Goal: Task Accomplishment & Management: Manage account settings

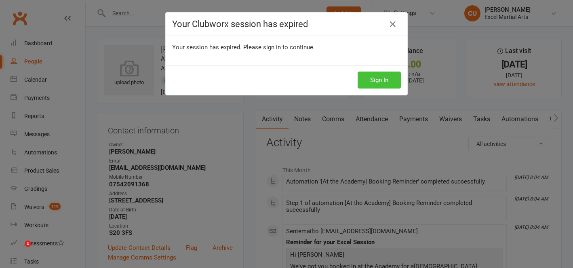
click at [378, 82] on button "Sign In" at bounding box center [379, 80] width 43 height 17
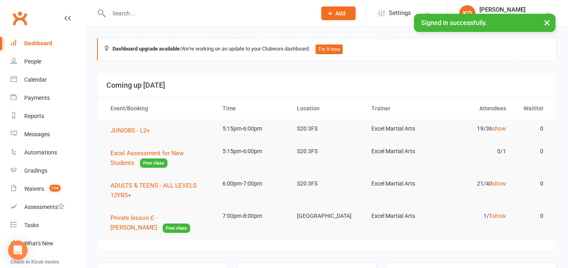
click at [130, 15] on input "text" at bounding box center [208, 13] width 204 height 11
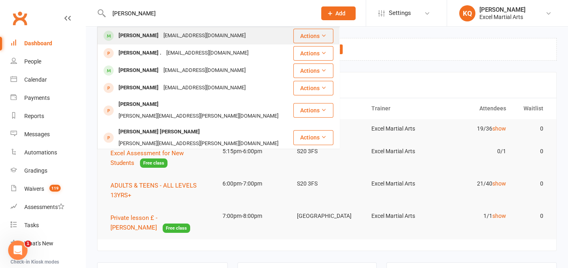
type input "William O'N"
click at [132, 36] on div "William O'Neill" at bounding box center [138, 36] width 45 height 12
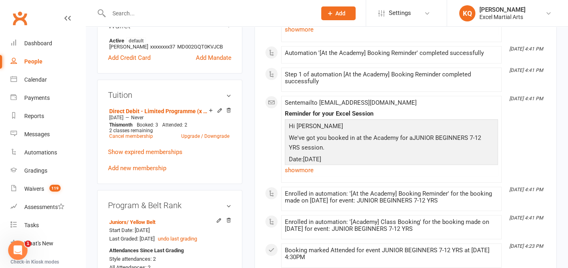
scroll to position [291, 0]
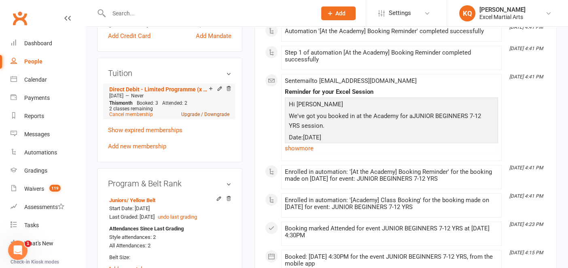
click at [195, 117] on link "Upgrade / Downgrade" at bounding box center [205, 115] width 48 height 6
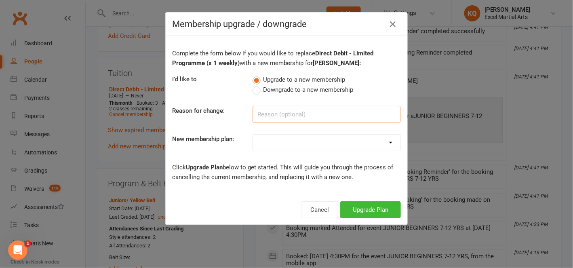
click at [268, 115] on input at bounding box center [327, 114] width 148 height 17
type input "upgrading to two class per week as of September"
click at [282, 145] on select "EE Sibling Pass [2 Wk] EE - 2 WEEK TRAINING PASS EE - 1 MONTH TRAINING PASS Exc…" at bounding box center [327, 143] width 148 height 16
select select "6"
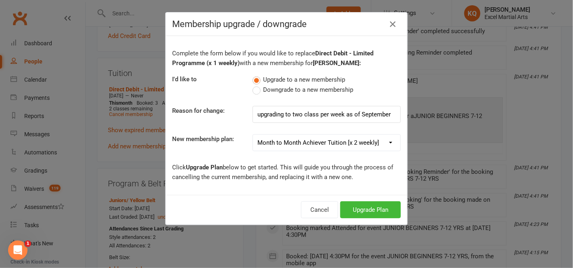
click at [253, 135] on select "EE Sibling Pass [2 Wk] EE - 2 WEEK TRAINING PASS EE - 1 MONTH TRAINING PASS Exc…" at bounding box center [327, 143] width 148 height 16
click at [355, 212] on button "Upgrade Plan" at bounding box center [370, 209] width 61 height 17
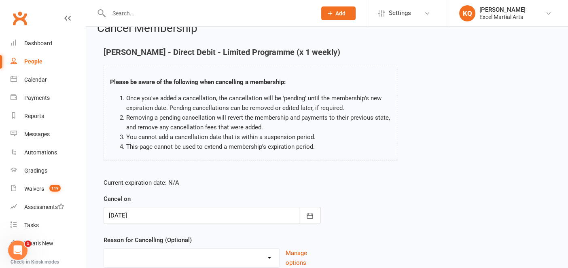
scroll to position [70, 0]
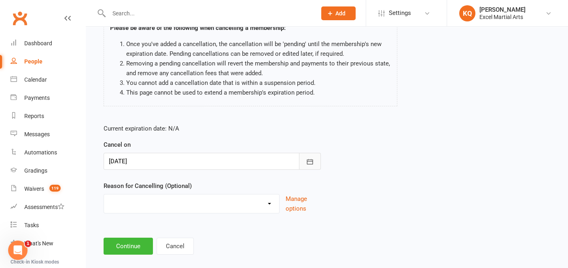
click at [310, 161] on icon "button" at bounding box center [310, 162] width 8 height 8
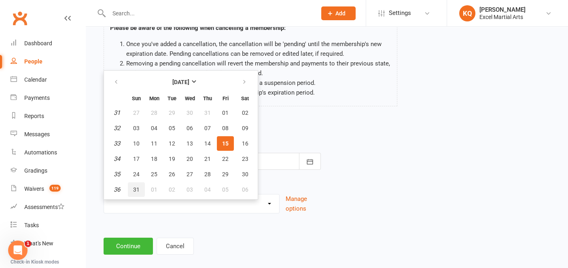
click at [136, 190] on span "31" at bounding box center [136, 189] width 6 height 6
type input "31 Aug 2025"
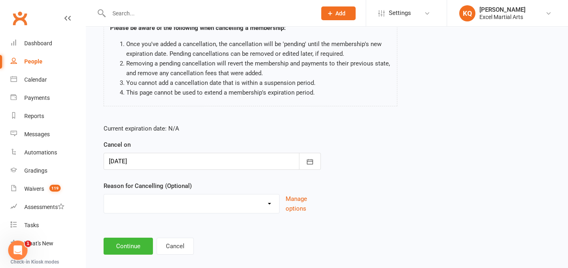
click at [138, 206] on select "Holiday Injury Upgrading/Downgrading Other reason" at bounding box center [191, 202] width 175 height 16
select select "2"
click at [104, 194] on select "Holiday Injury Upgrading/Downgrading Other reason" at bounding box center [191, 202] width 175 height 16
click at [136, 245] on button "Continue" at bounding box center [127, 246] width 49 height 17
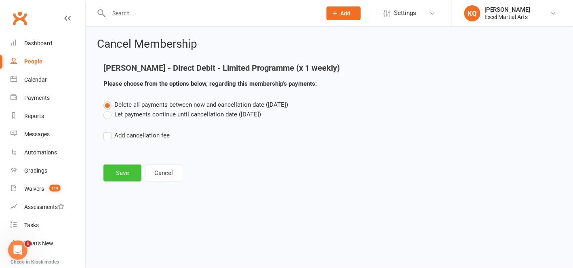
click at [116, 175] on button "Save" at bounding box center [122, 173] width 38 height 17
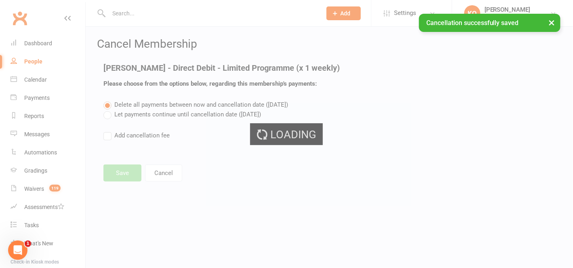
select select "2"
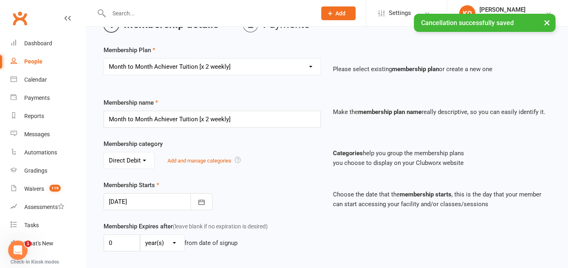
scroll to position [48, 0]
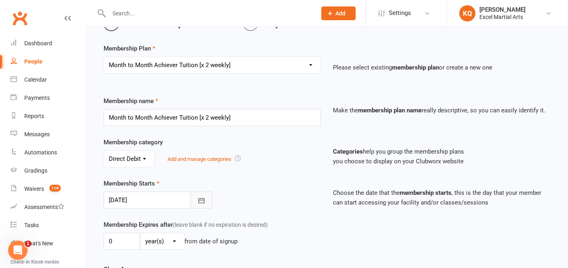
click at [204, 199] on icon "button" at bounding box center [201, 200] width 8 height 8
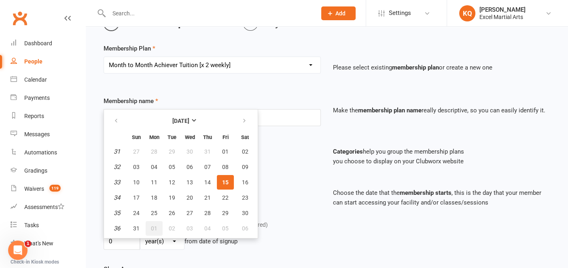
click at [152, 225] on span "01" at bounding box center [154, 228] width 6 height 6
type input "01 Sep 2025"
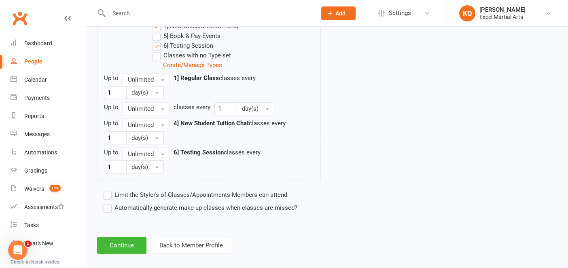
scroll to position [465, 0]
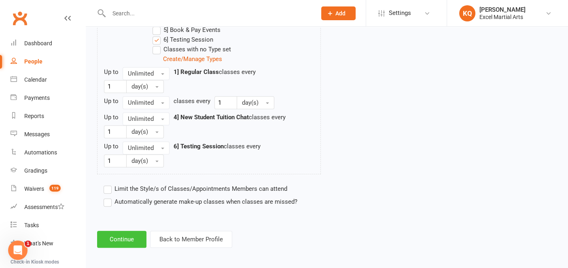
click at [128, 233] on button "Continue" at bounding box center [121, 239] width 49 height 17
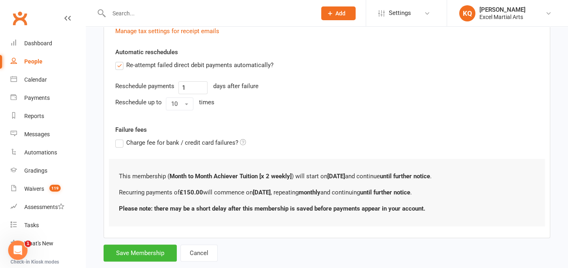
scroll to position [286, 0]
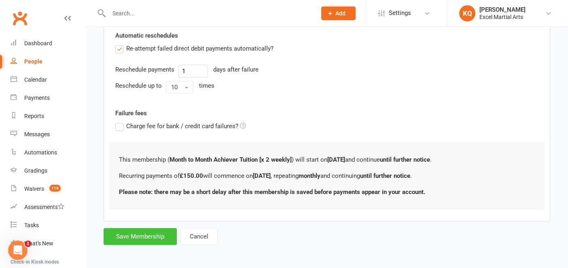
click at [139, 234] on button "Save Membership" at bounding box center [139, 236] width 73 height 17
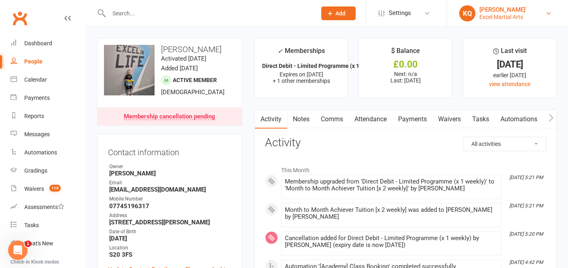
click at [512, 13] on div "[PERSON_NAME]" at bounding box center [502, 9] width 46 height 7
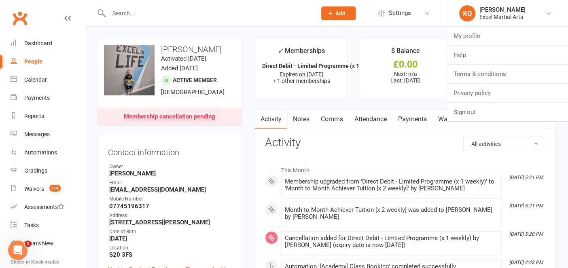
click at [299, 120] on link "Notes" at bounding box center [301, 119] width 28 height 19
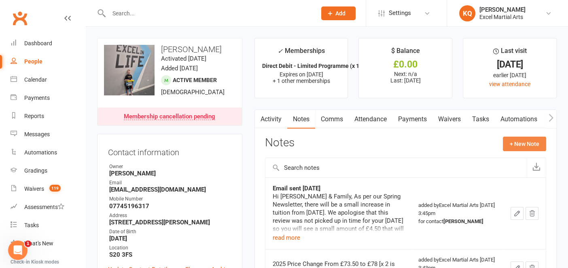
click at [516, 143] on button "+ New Note" at bounding box center [523, 144] width 43 height 15
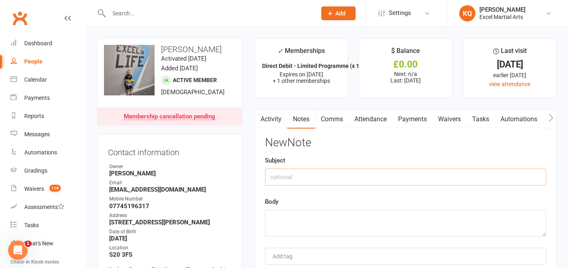
click at [344, 180] on input "text" at bounding box center [405, 177] width 281 height 17
type input "Tuition upgrade"
click at [307, 230] on textarea at bounding box center [405, 223] width 281 height 27
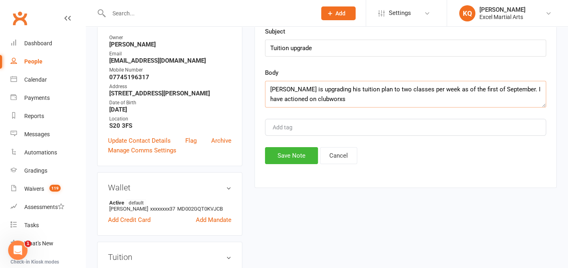
scroll to position [151, 0]
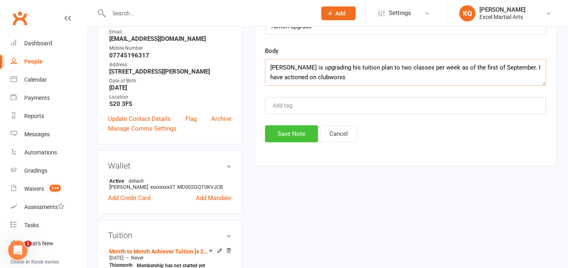
type textarea "William is upgrading his tuition plan to two classes per week as of the first o…"
click at [277, 136] on button "Save Note" at bounding box center [291, 133] width 53 height 17
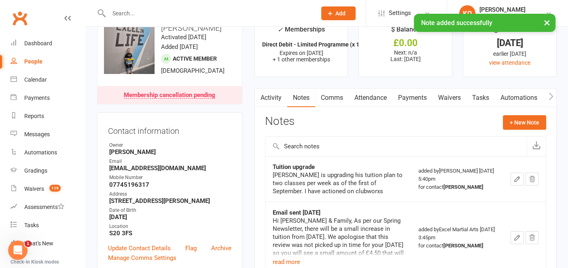
scroll to position [0, 0]
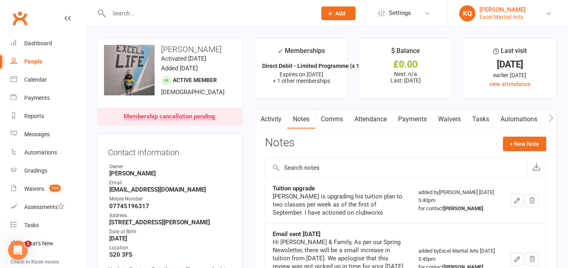
click at [490, 16] on div "Excel Martial Arts" at bounding box center [502, 16] width 46 height 7
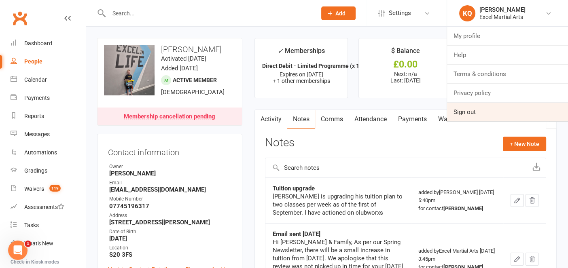
click at [467, 118] on link "Sign out" at bounding box center [507, 112] width 121 height 19
click at [462, 112] on link "Waivers" at bounding box center [449, 119] width 34 height 19
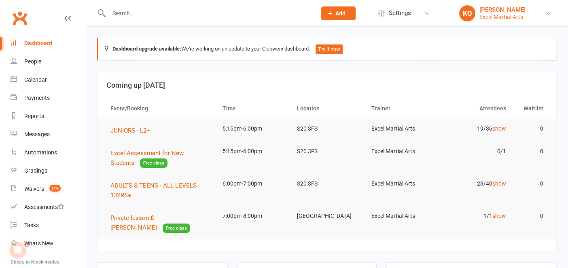
click at [496, 15] on div "Excel Martial Arts" at bounding box center [502, 16] width 46 height 7
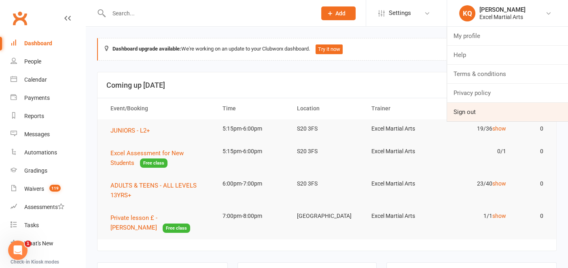
click at [464, 116] on link "Sign out" at bounding box center [507, 112] width 121 height 19
